Goal: Task Accomplishment & Management: Manage account settings

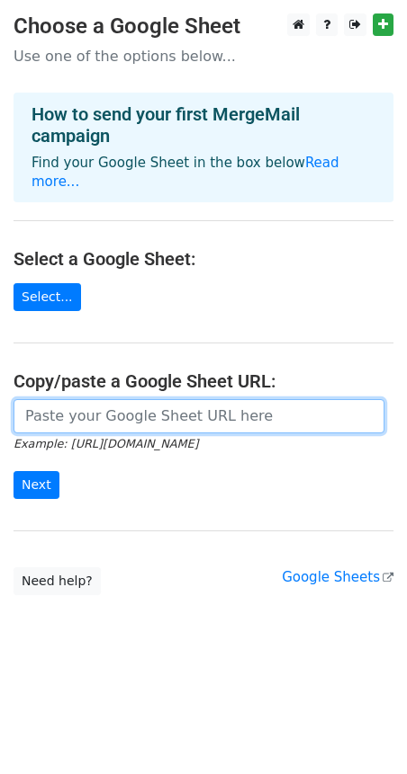
click at [78, 420] on input "url" at bounding box center [198, 416] width 371 height 34
paste input "[URL][DOMAIN_NAME]"
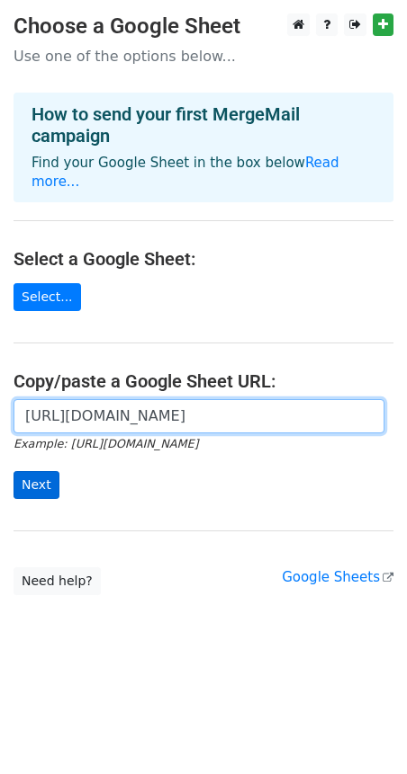
type input "[URL][DOMAIN_NAME]"
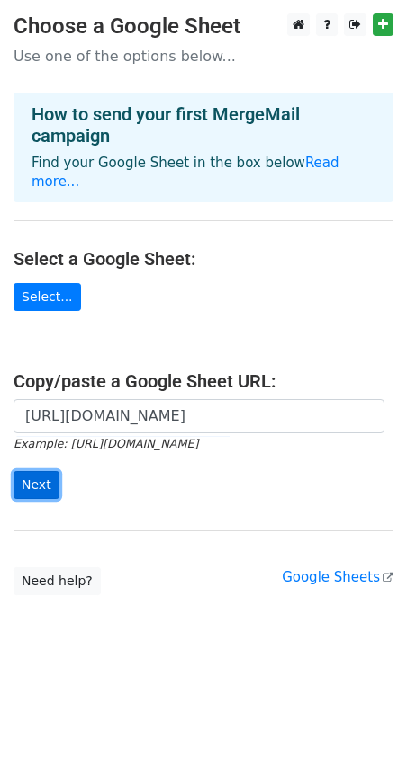
click at [29, 496] on input "Next" at bounding box center [36, 485] width 46 height 28
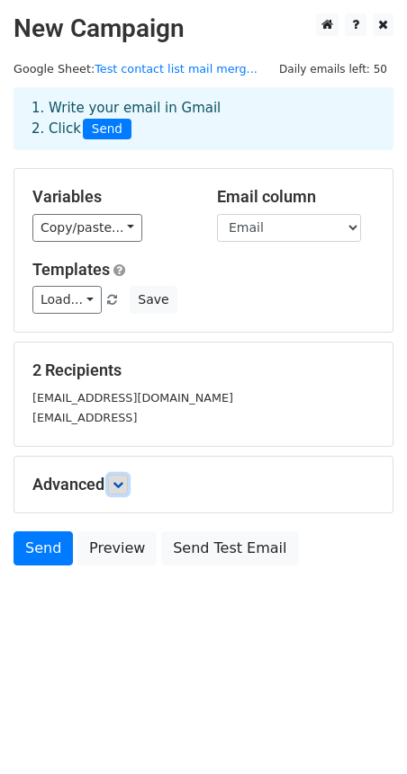
click at [123, 490] on icon at bounding box center [117, 484] width 11 height 11
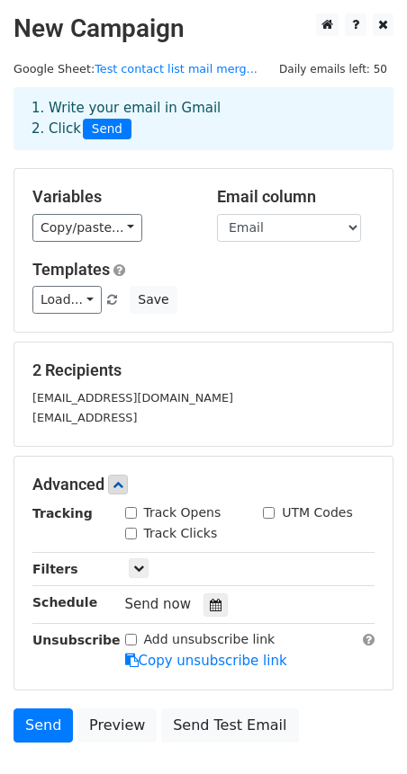
click at [132, 519] on input "Track Opens" at bounding box center [131, 513] width 12 height 12
checkbox input "true"
click at [102, 314] on link "Load..." at bounding box center [66, 300] width 69 height 28
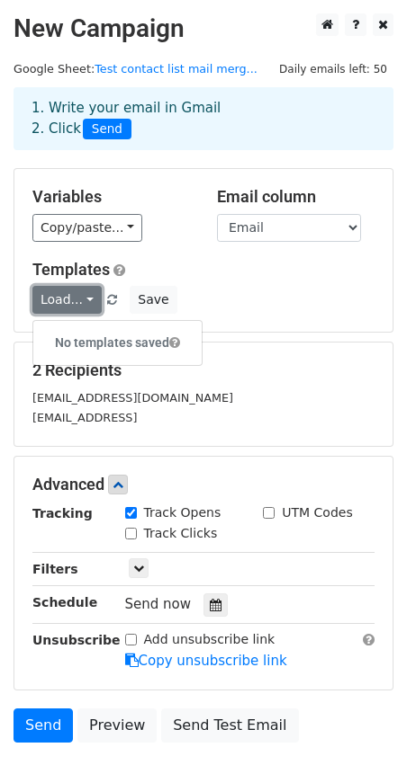
click at [102, 314] on link "Load..." at bounding box center [66, 300] width 69 height 28
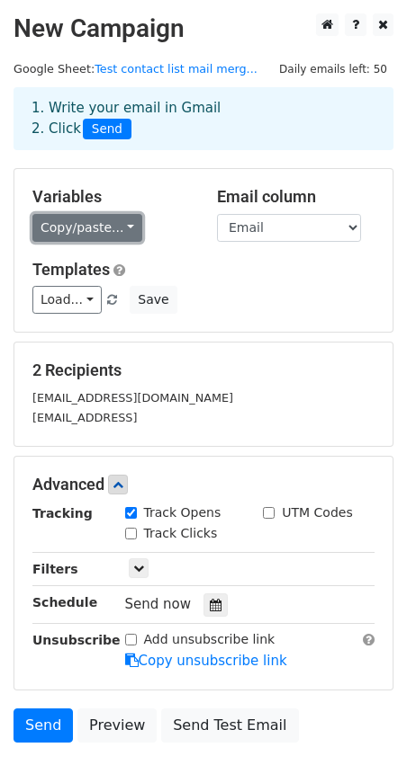
click at [142, 242] on link "Copy/paste..." at bounding box center [87, 228] width 110 height 28
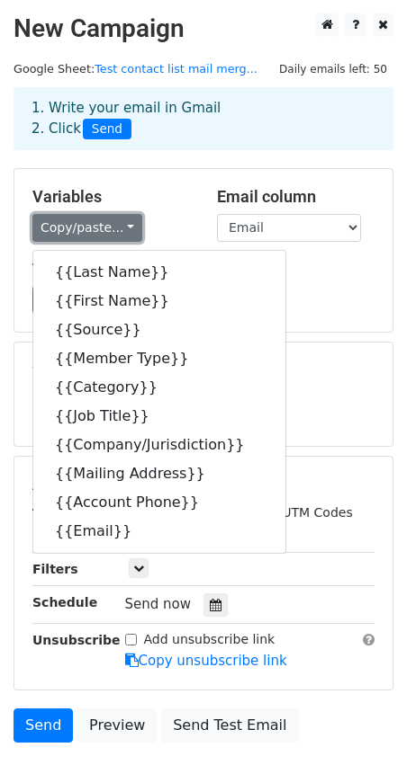
click at [142, 242] on link "Copy/paste..." at bounding box center [87, 228] width 110 height 28
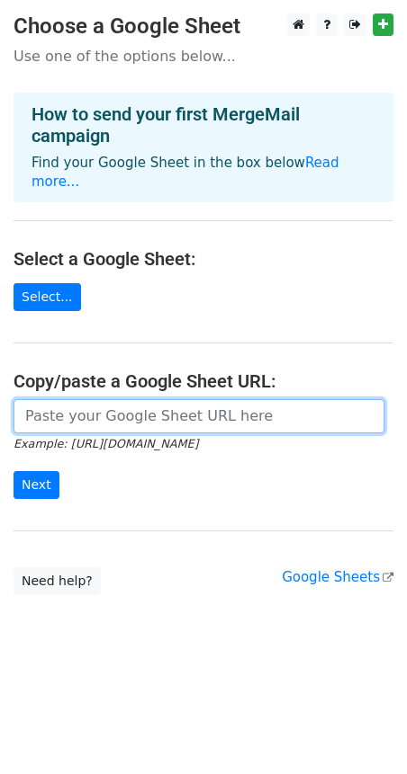
click at [66, 420] on input "url" at bounding box center [198, 416] width 371 height 34
paste input "https://docs.google.com/spreadsheets/d/1AHTw7TQZEjp8pMUmqijtvsSfuDbaknlBNd5Mese…"
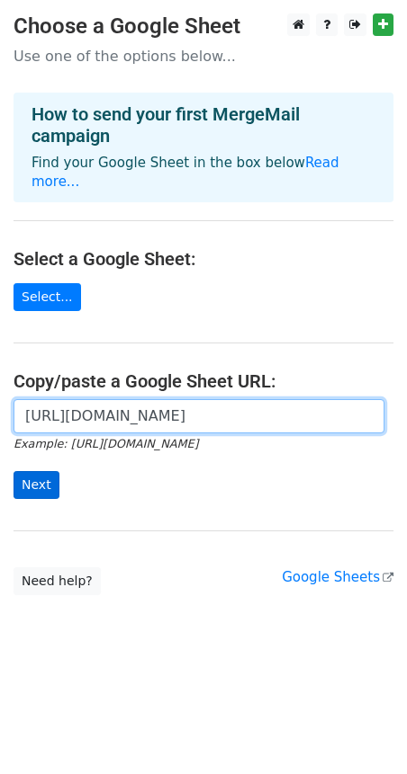
type input "https://docs.google.com/spreadsheets/d/1AHTw7TQZEjp8pMUmqijtvsSfuDbaknlBNd5Mese…"
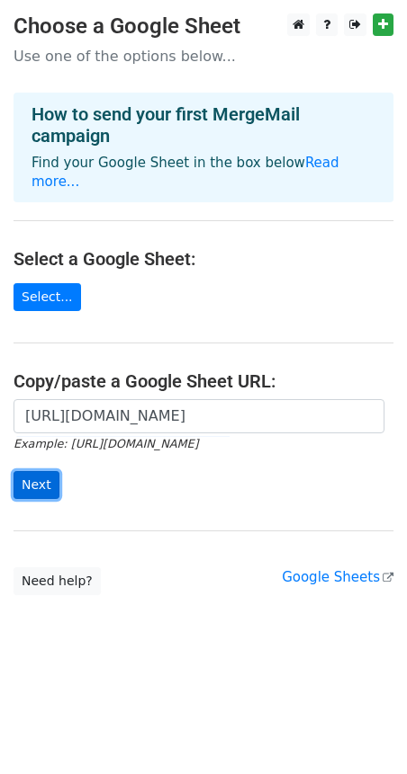
click at [32, 485] on input "Next" at bounding box center [36, 485] width 46 height 28
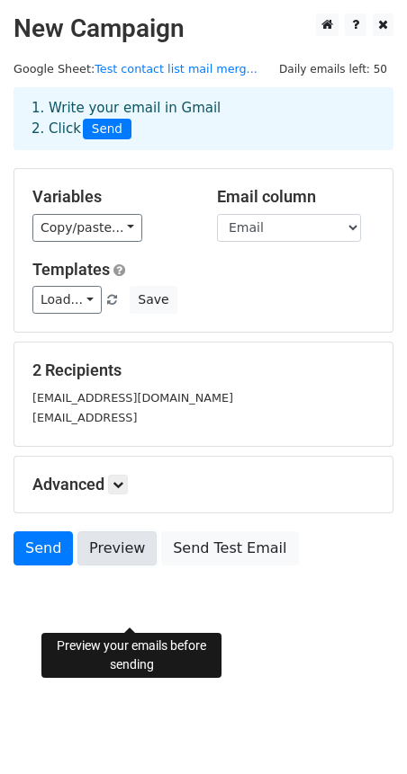
click at [145, 566] on link "Preview" at bounding box center [116, 549] width 79 height 34
click at [124, 566] on link "Preview" at bounding box center [116, 549] width 79 height 34
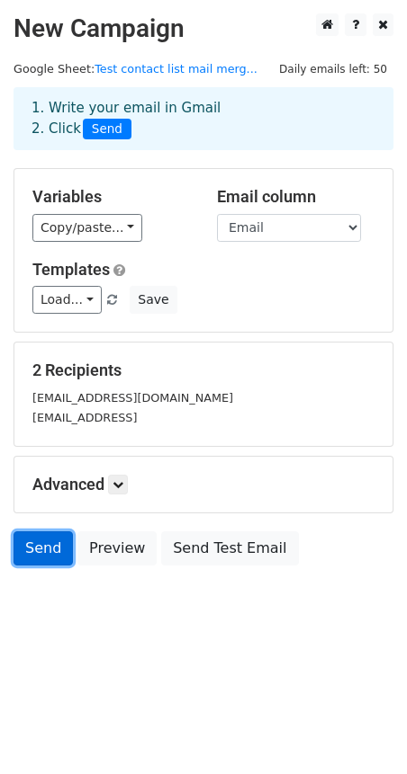
click at [50, 566] on link "Send" at bounding box center [42, 549] width 59 height 34
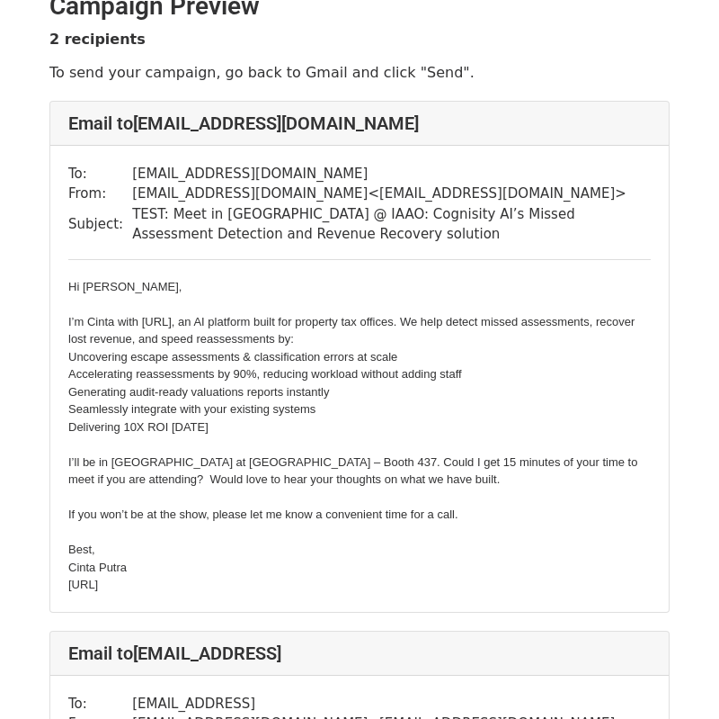
scroll to position [20, 0]
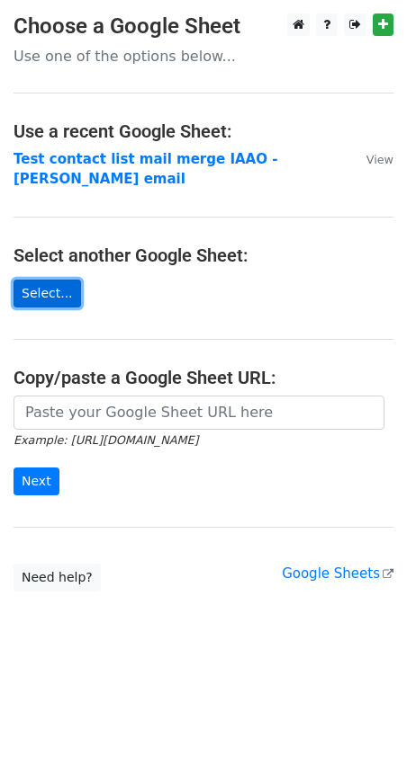
click at [54, 288] on link "Select..." at bounding box center [46, 294] width 67 height 28
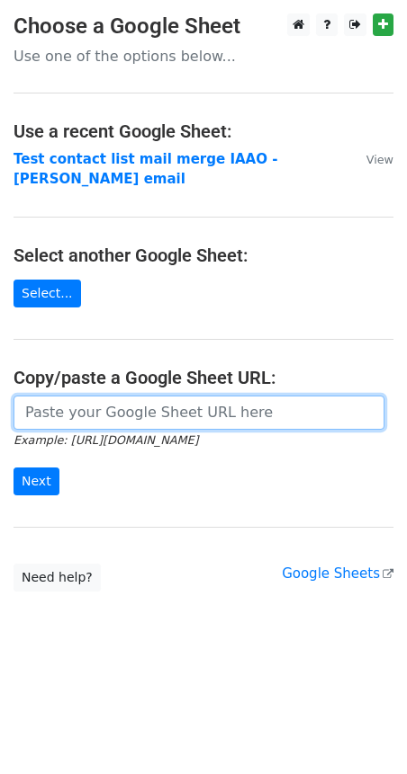
click at [65, 420] on input "url" at bounding box center [198, 413] width 371 height 34
paste input "[URL][DOMAIN_NAME]"
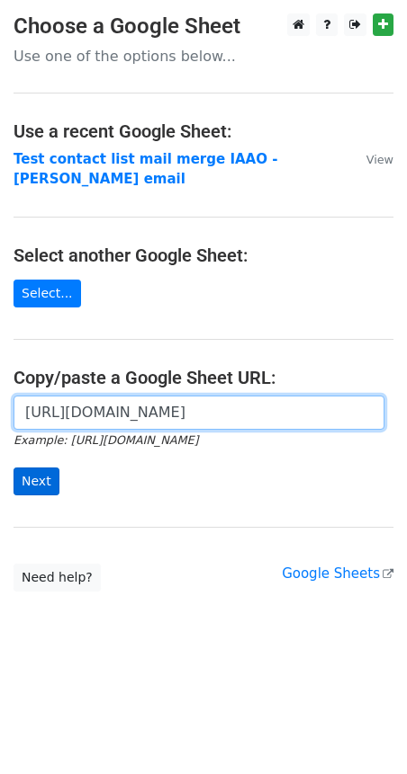
type input "https://docs.google.com/spreadsheets/d/1AHTw7TQZEjp8pMUmqijtvsSfuDbaknlBNd5Mese…"
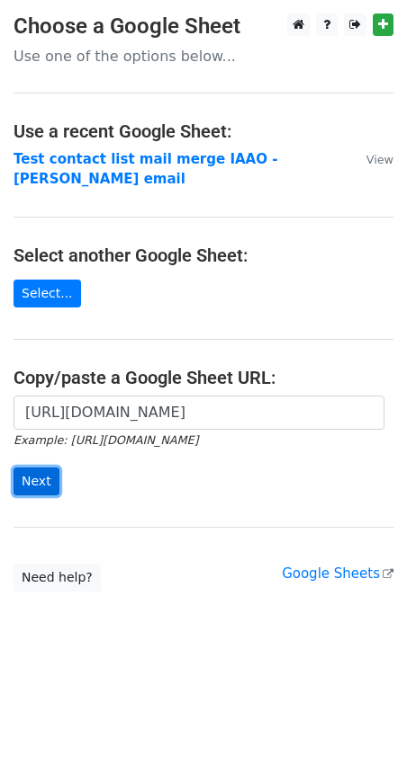
click at [51, 487] on input "Next" at bounding box center [36, 482] width 46 height 28
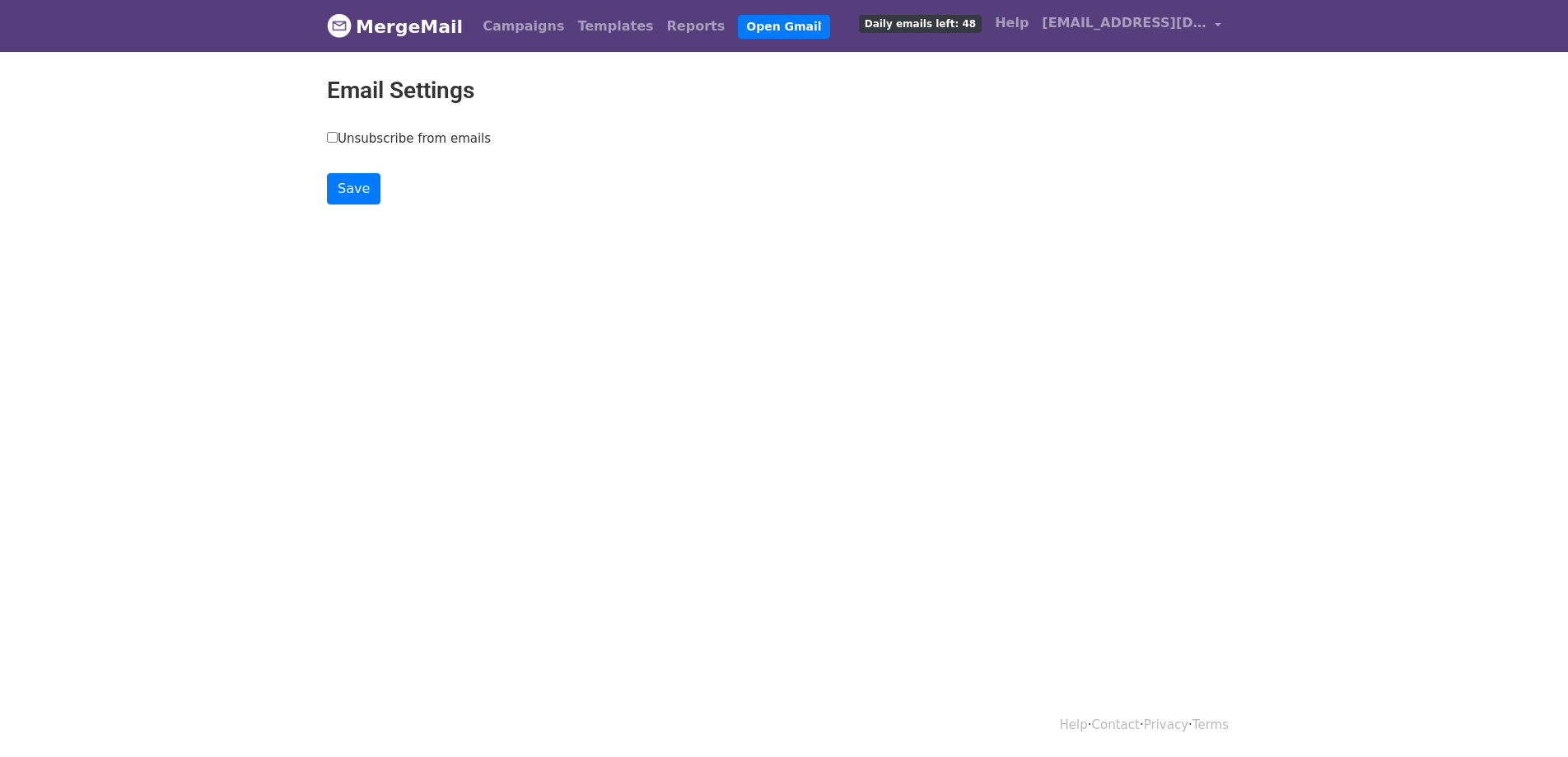
click at [332, 148] on label "Unsubscribe from emails" at bounding box center [408, 138] width 164 height 19
click at [332, 143] on input "Unsubscribe from emails" at bounding box center [332, 137] width 11 height 11
checkbox input "true"
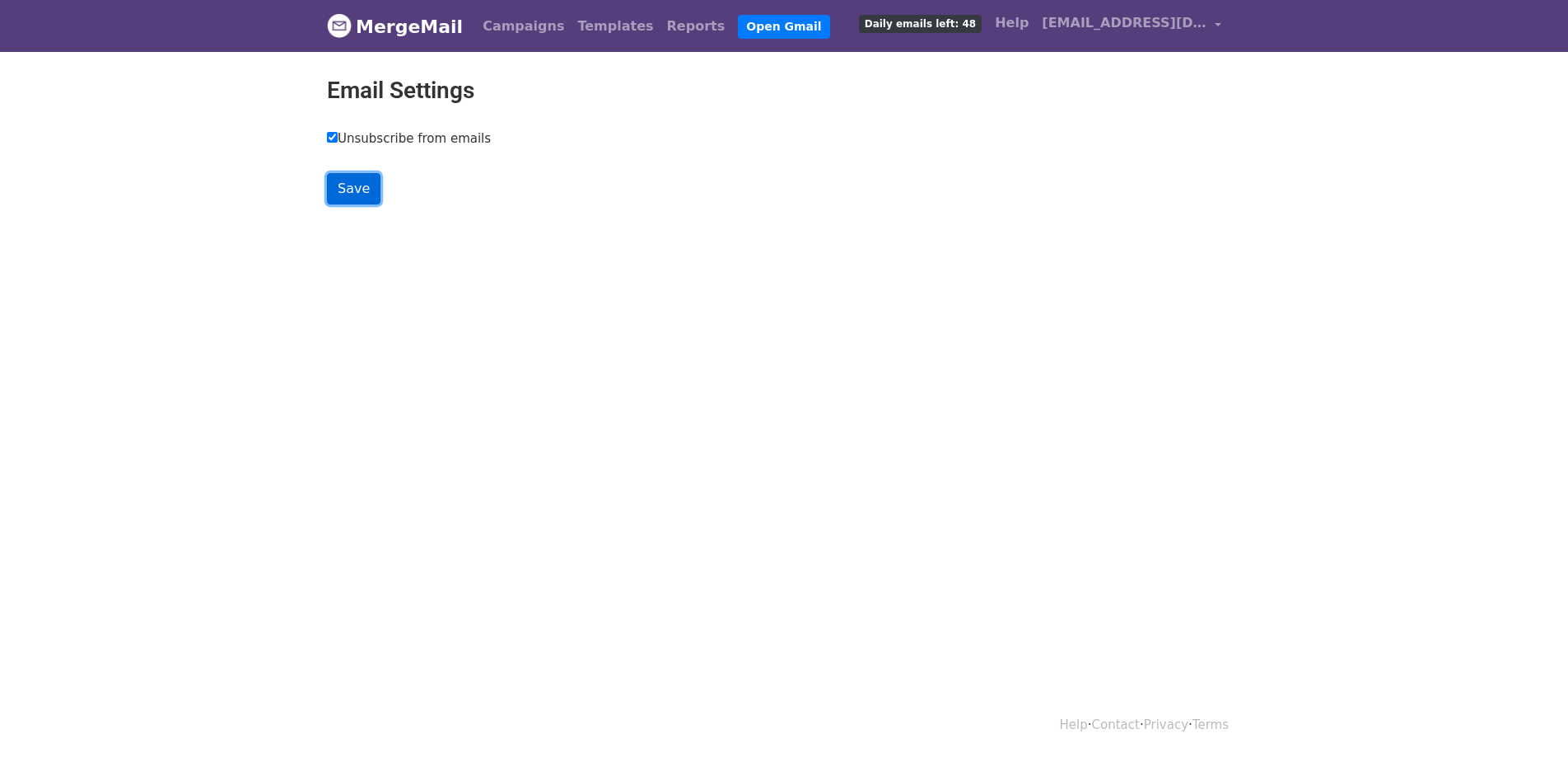
click at [356, 201] on input "Save" at bounding box center [354, 189] width 53 height 31
